Goal: Find specific page/section: Find specific page/section

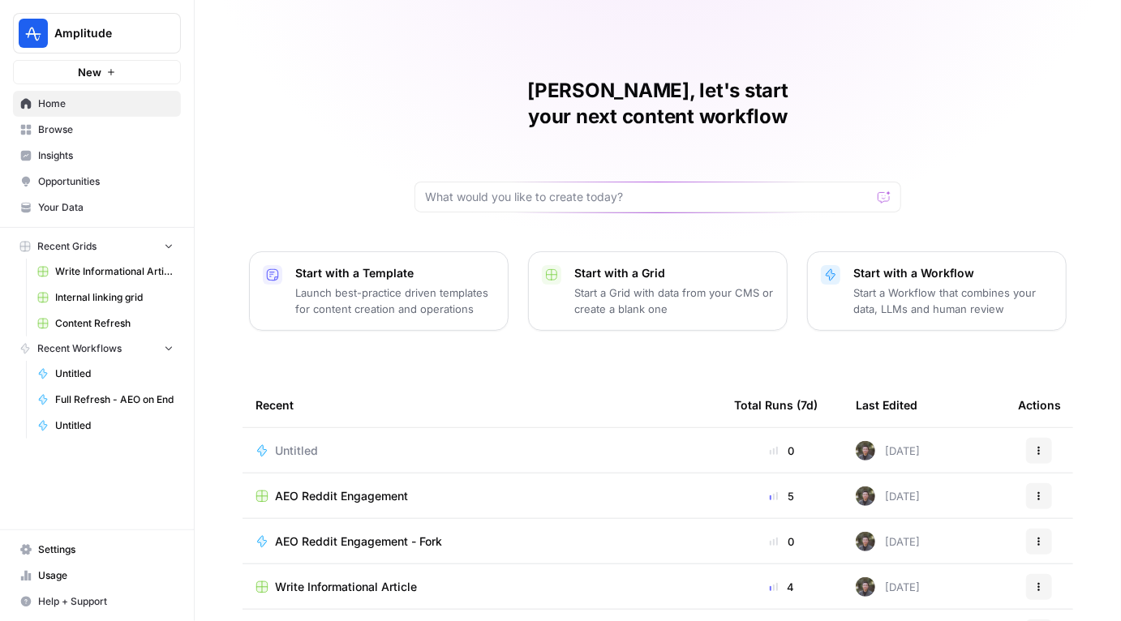
scroll to position [123, 0]
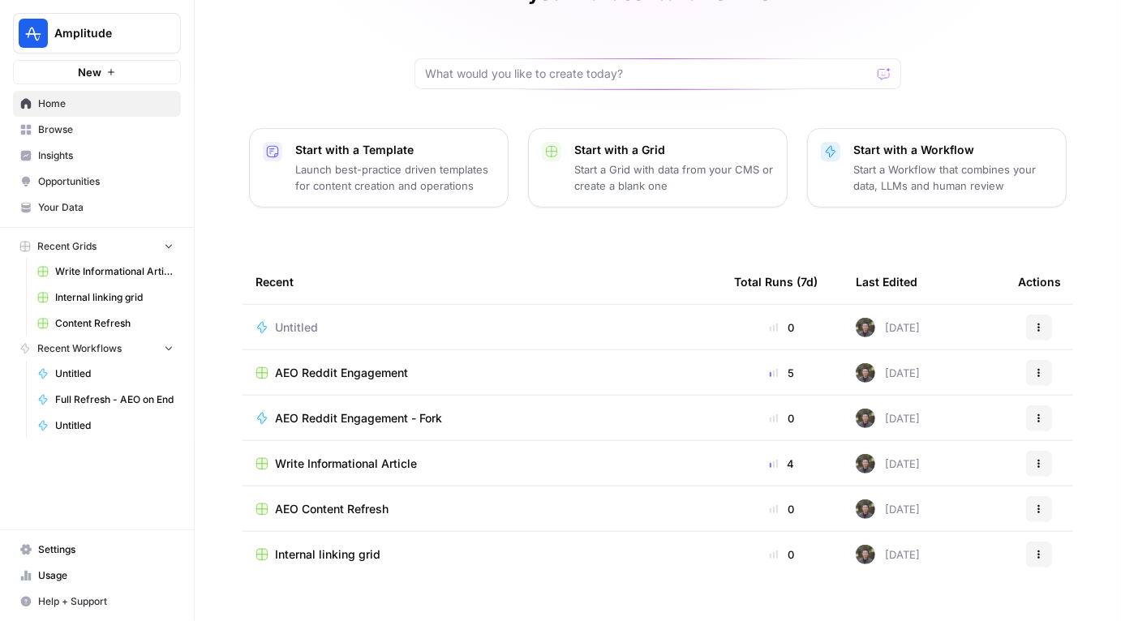
click at [96, 170] on link "Opportunities" at bounding box center [97, 182] width 168 height 26
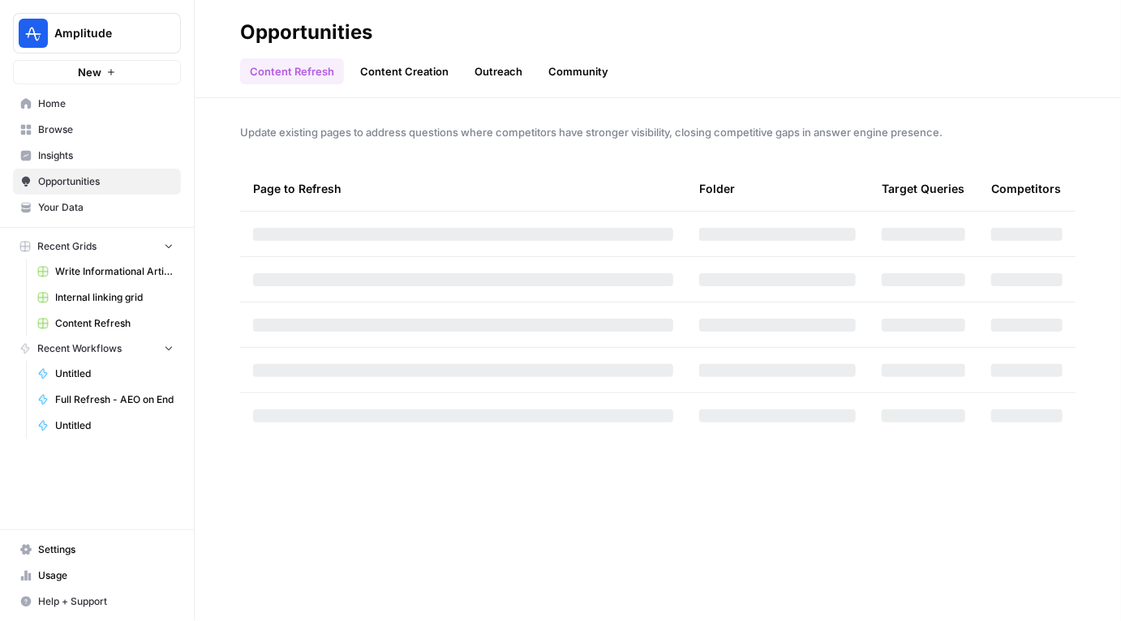
click at [96, 152] on span "Insights" at bounding box center [105, 155] width 135 height 15
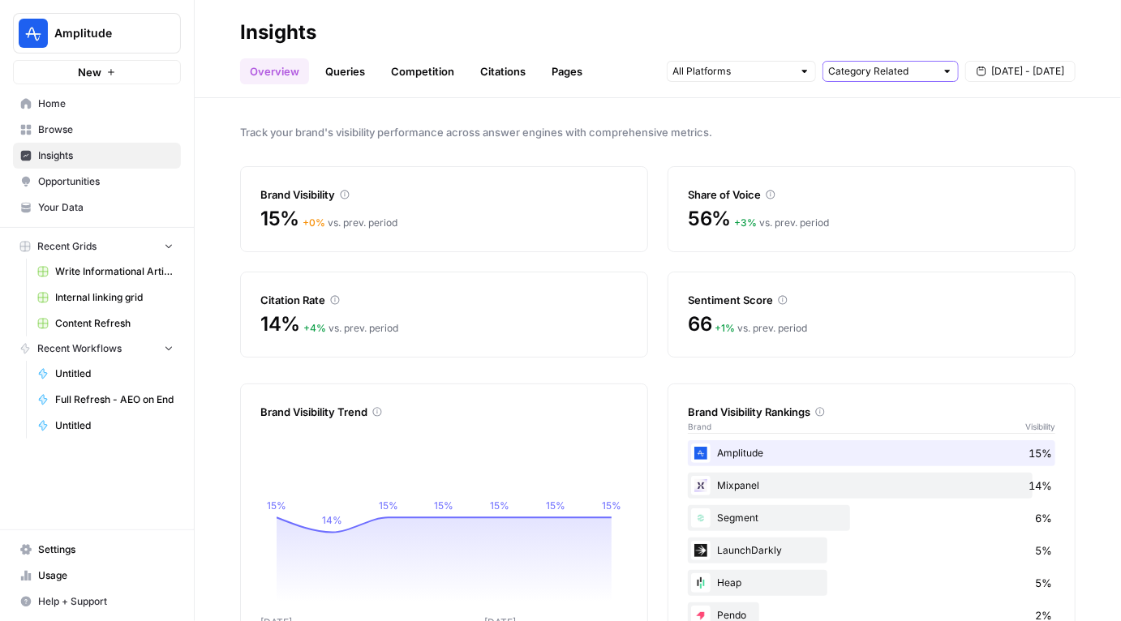
click at [911, 75] on input "text" at bounding box center [881, 71] width 107 height 16
click at [872, 106] on span "All Queries" at bounding box center [887, 107] width 102 height 16
type input "All Queries"
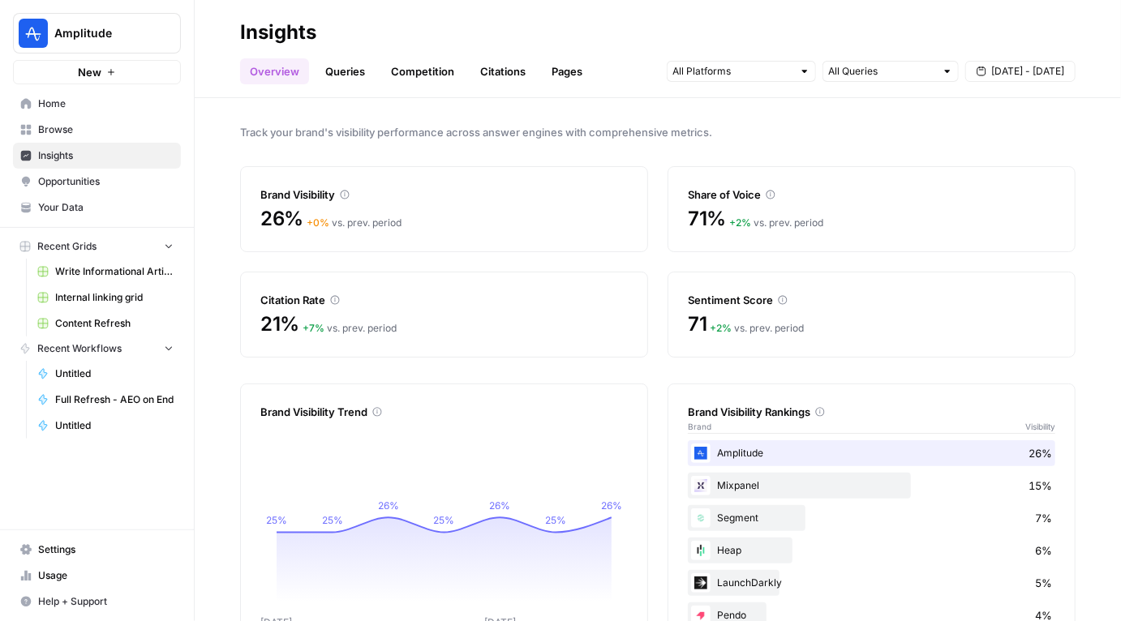
click at [770, 195] on icon at bounding box center [770, 195] width 9 height 9
click at [880, 75] on input "text" at bounding box center [881, 71] width 107 height 16
click at [878, 148] on span "Category Related" at bounding box center [887, 152] width 102 height 16
type input "Category Related"
